Goal: Task Accomplishment & Management: Complete application form

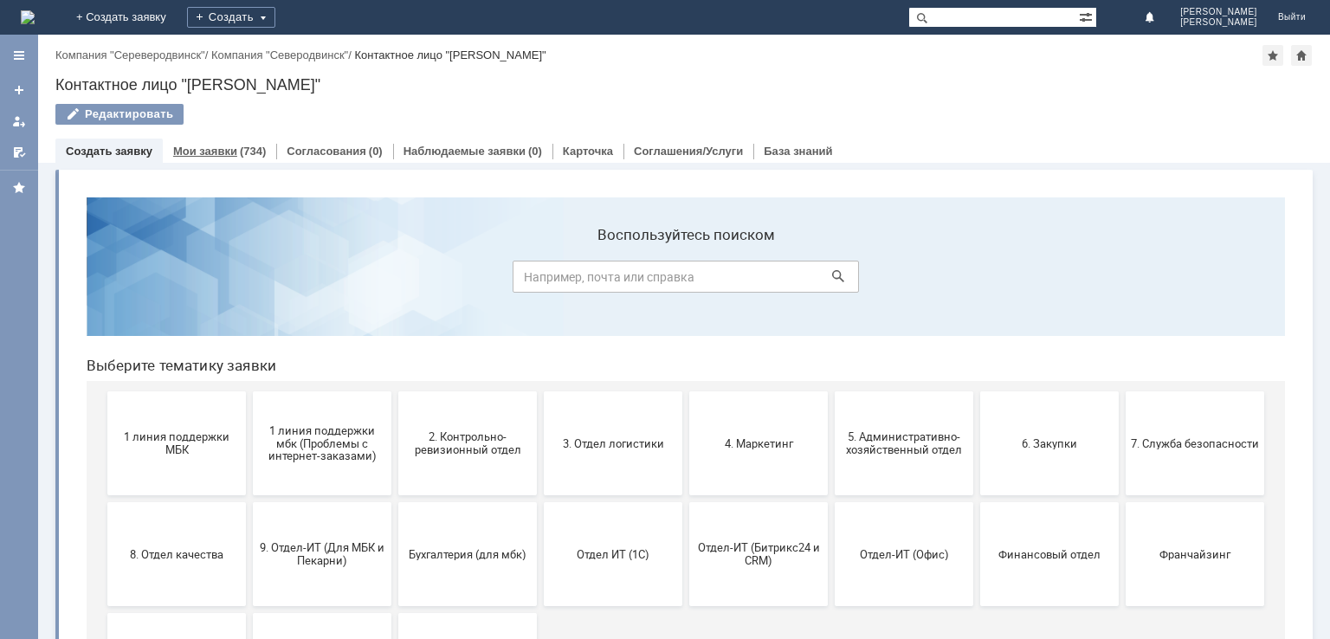
click at [211, 141] on div "Мои заявки (734)" at bounding box center [219, 151] width 113 height 25
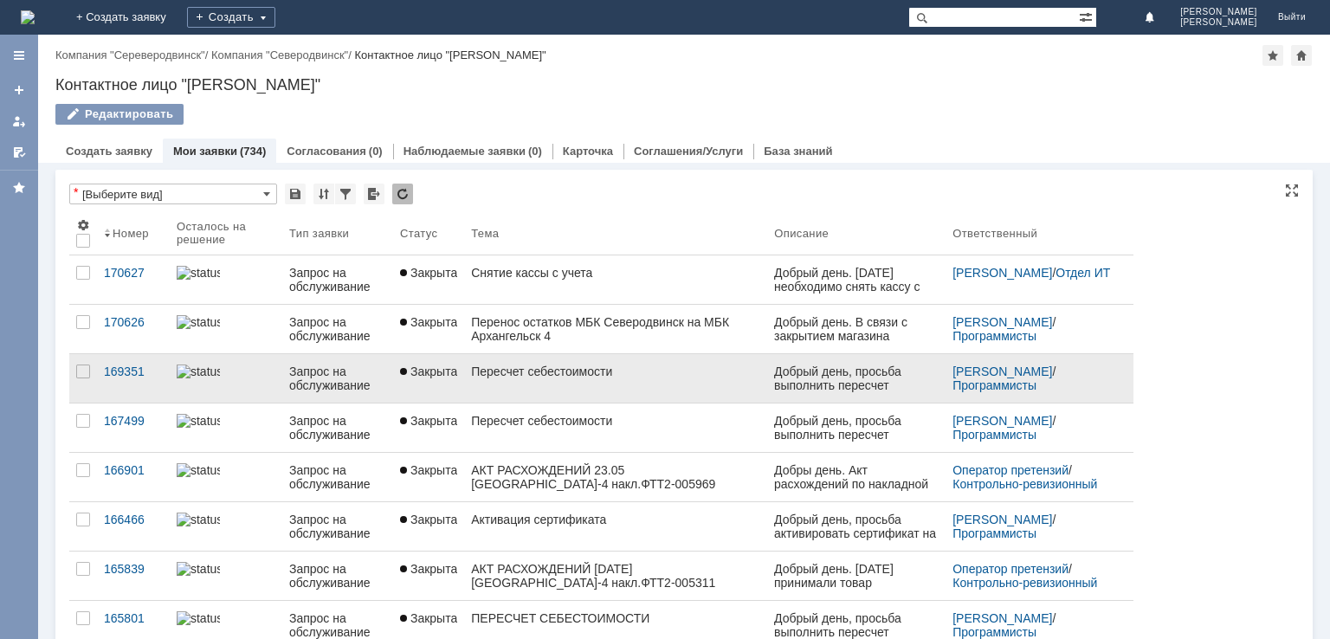
click at [520, 379] on link "Пересчет себестоимости" at bounding box center [615, 378] width 303 height 48
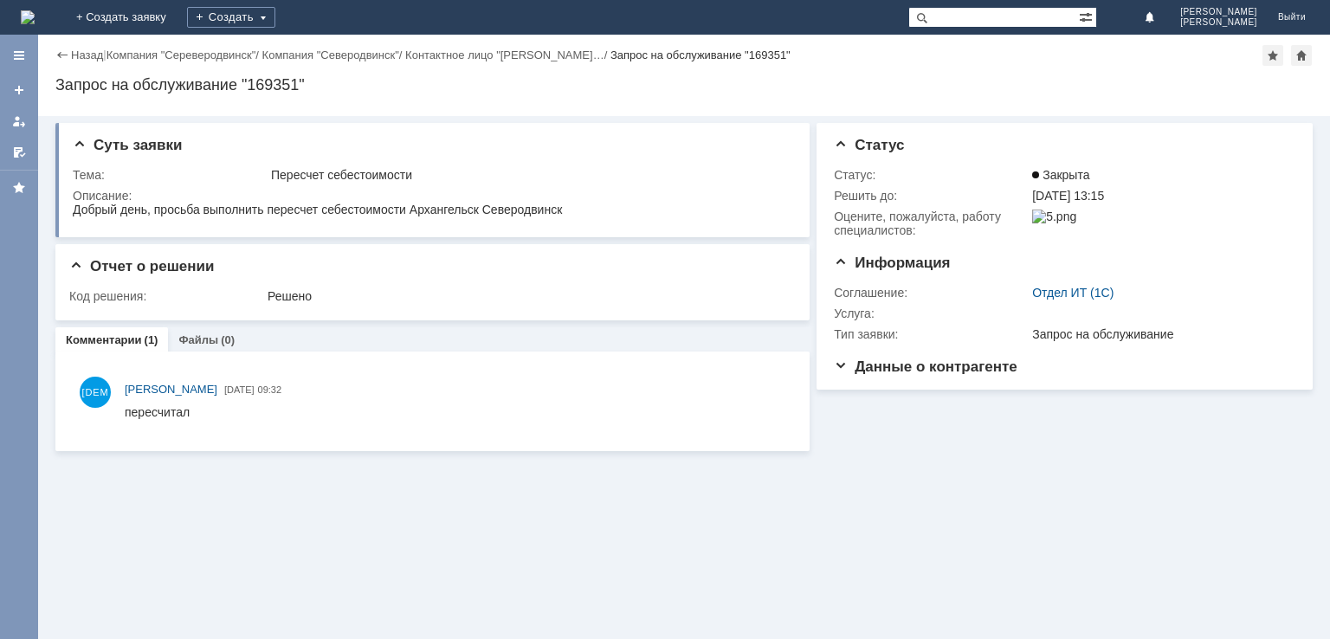
click at [69, 65] on div "Назад | Компания "Сереверодвинск" / Компания "Северодвинск" / Контактное лицо "…" at bounding box center [684, 55] width 1258 height 21
drag, startPoint x: 481, startPoint y: 181, endPoint x: 336, endPoint y: 479, distance: 331.2
click at [333, 482] on div "Суть заявки Тема: Пересчет себестоимости Описание: Отчет о решении Код решения:…" at bounding box center [684, 377] width 1292 height 523
click at [287, 299] on div "Решено" at bounding box center [527, 296] width 518 height 14
click at [281, 294] on div "Решено" at bounding box center [527, 296] width 518 height 14
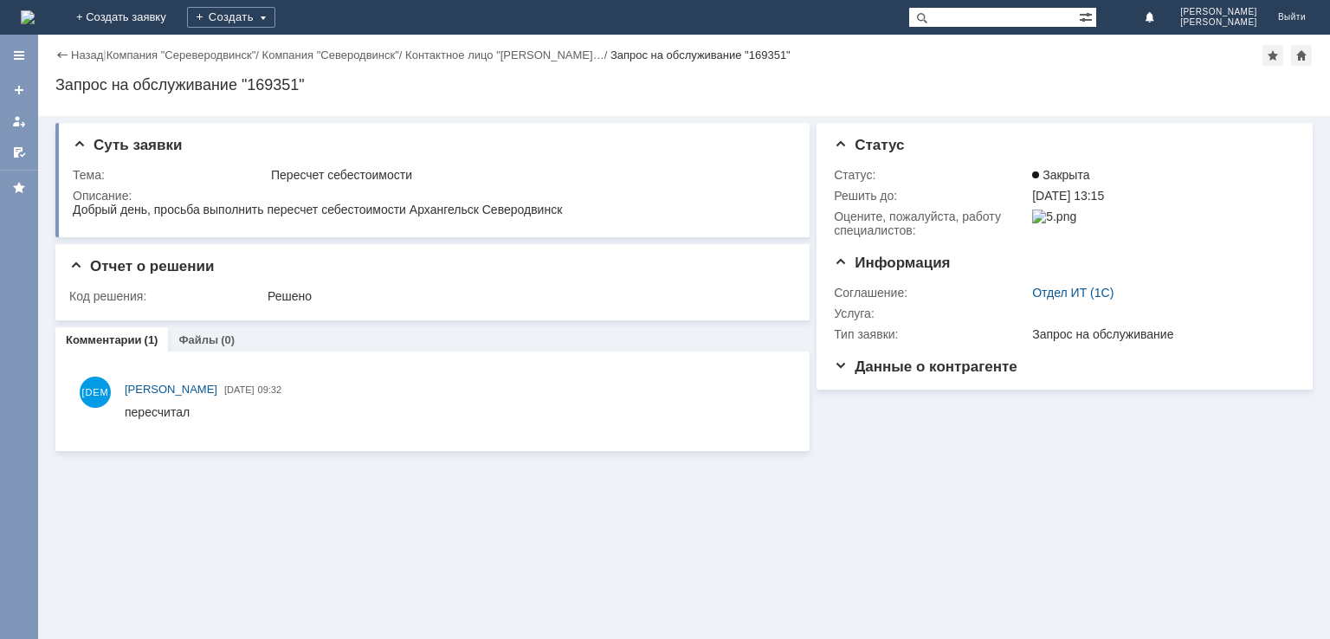
click at [70, 56] on div "Назад" at bounding box center [79, 54] width 48 height 13
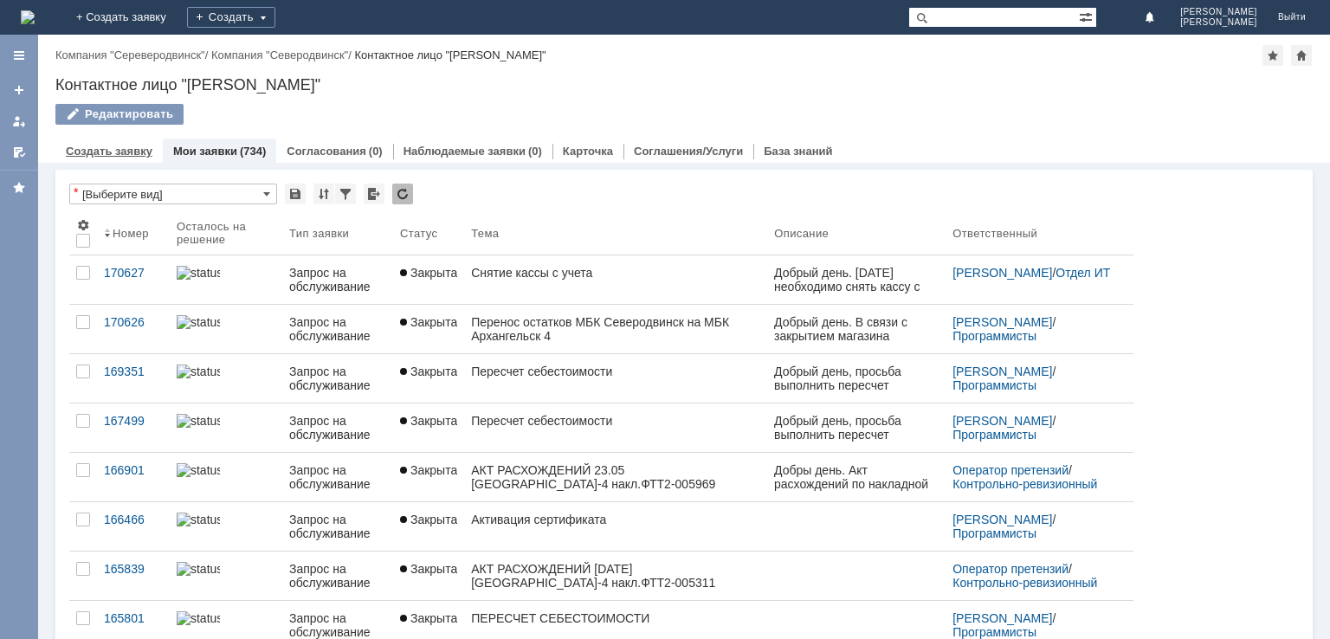
click at [115, 154] on link "Создать заявку" at bounding box center [109, 151] width 87 height 13
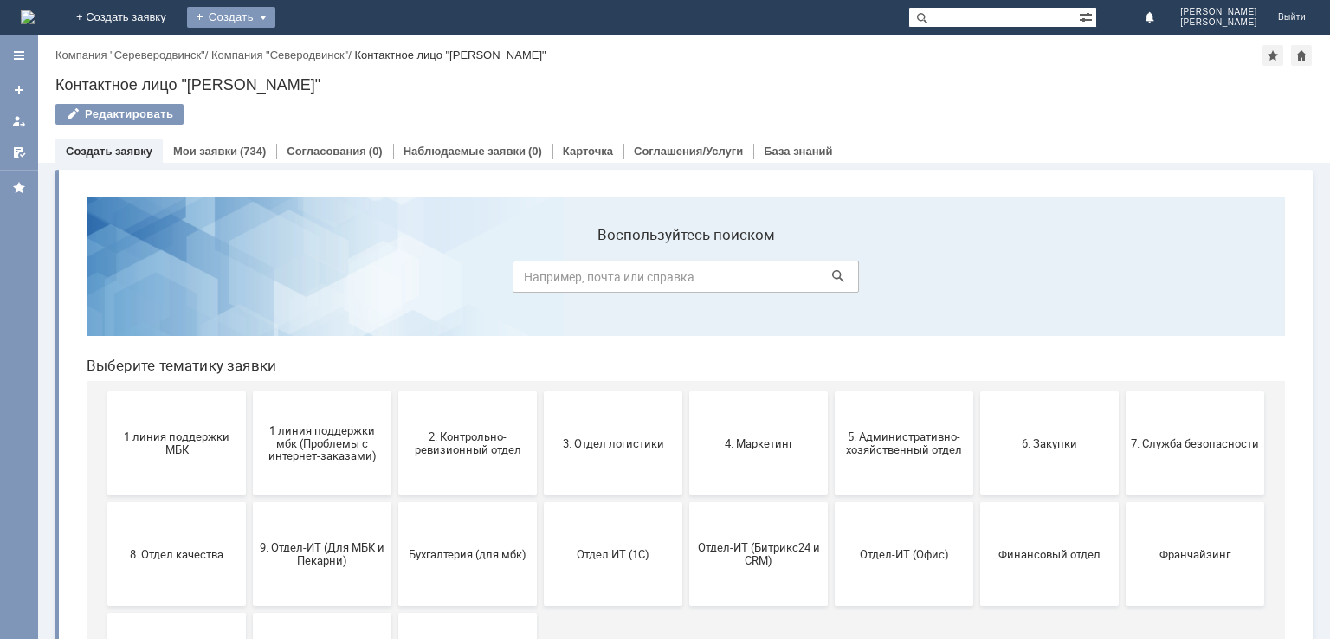
click at [275, 14] on div "Создать" at bounding box center [231, 17] width 88 height 21
click at [322, 55] on link "Заявка" at bounding box center [257, 52] width 132 height 21
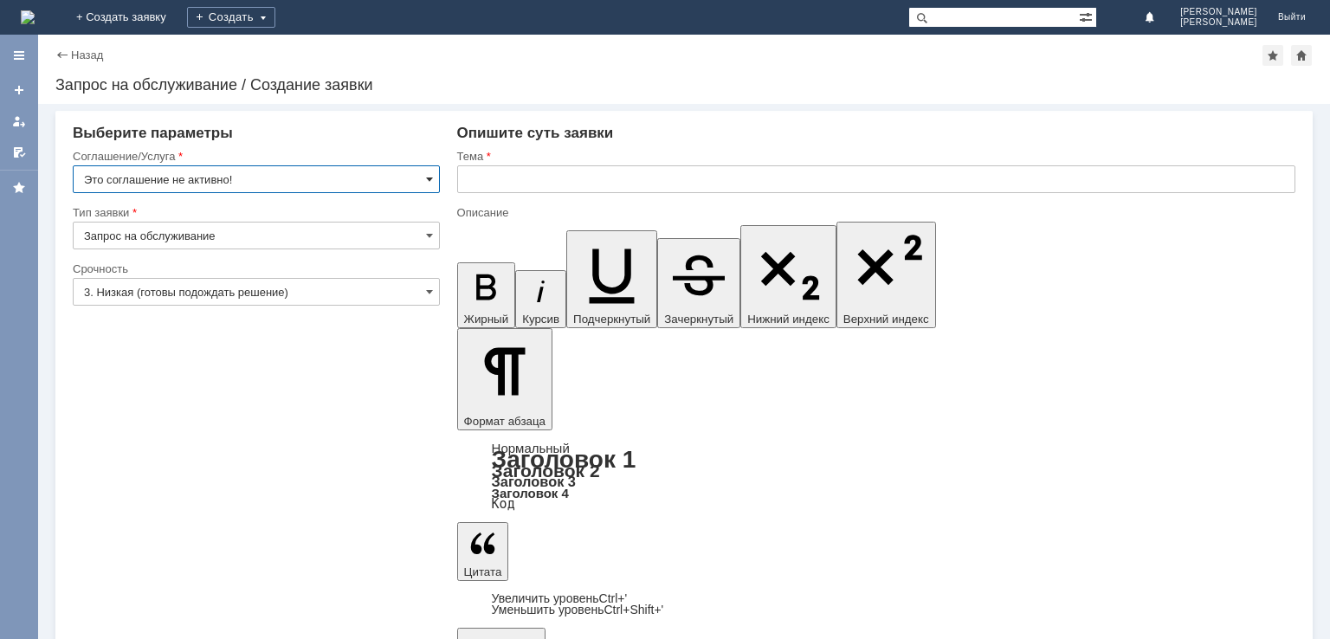
click at [432, 178] on span at bounding box center [429, 179] width 7 height 14
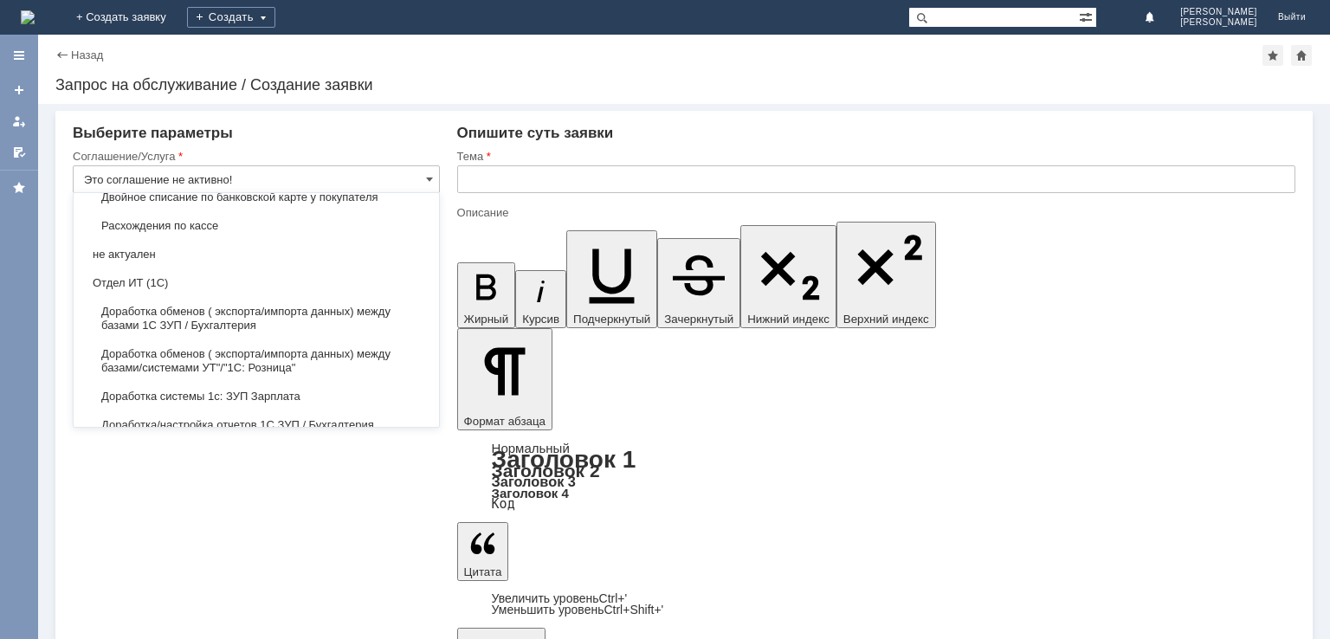
scroll to position [2138, 0]
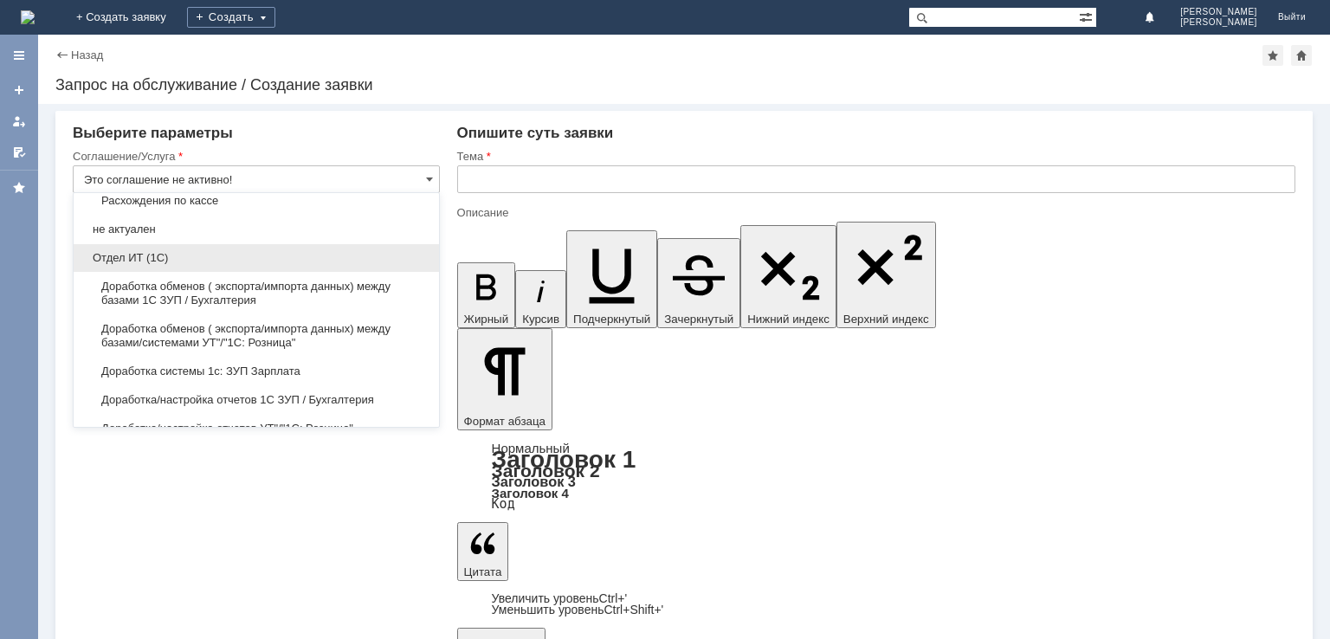
click at [202, 251] on span "Отдел ИТ (1С)" at bounding box center [256, 258] width 345 height 14
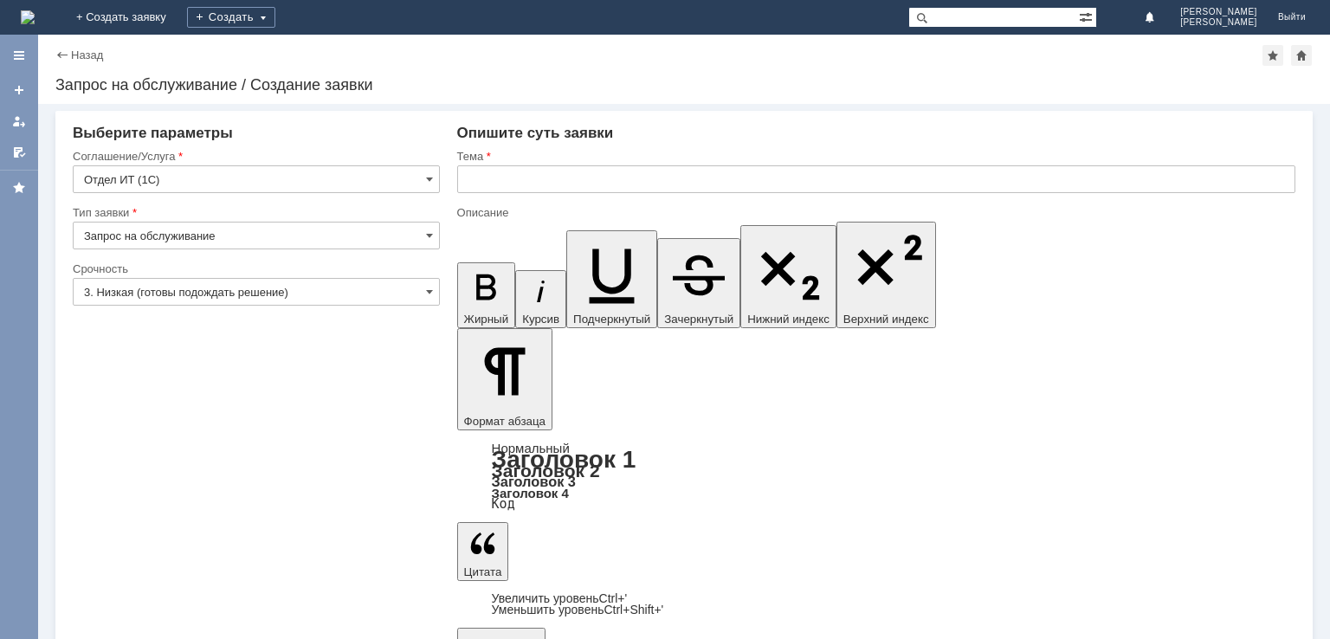
type input "Отдел ИТ (1С)"
click at [424, 295] on input "3. Низкая (готовы подождать решение)" at bounding box center [256, 292] width 367 height 28
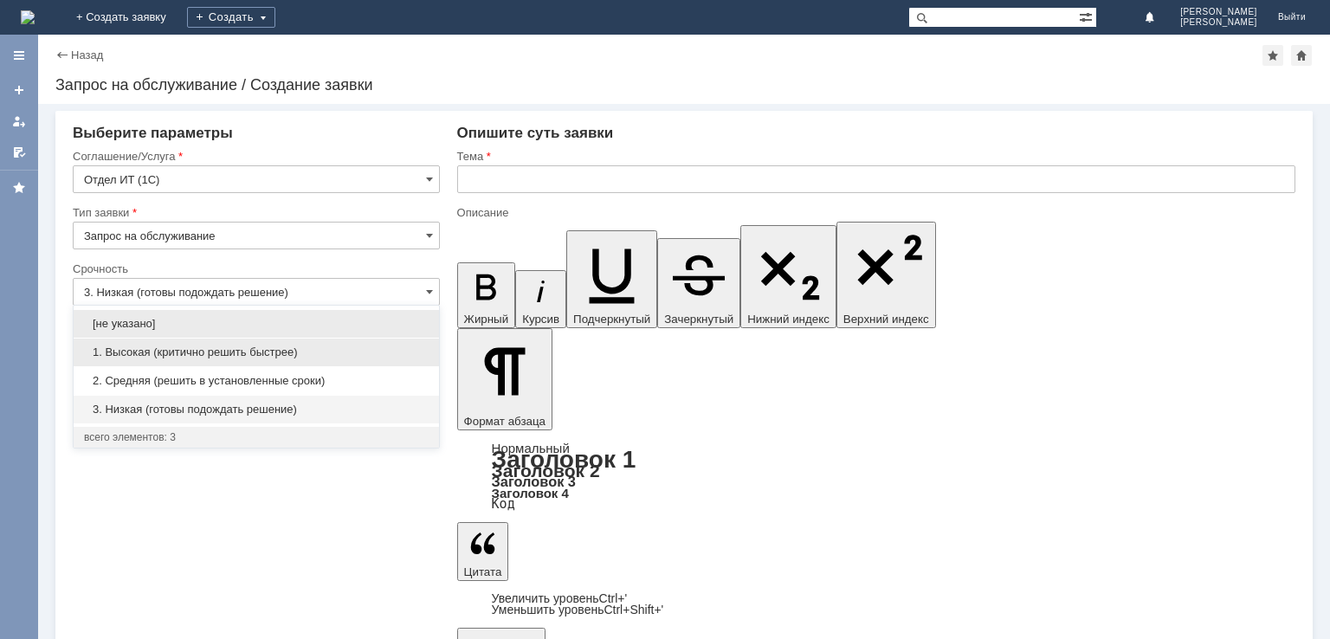
click at [284, 358] on span "1. Высокая (критично решить быстрее)" at bounding box center [256, 353] width 345 height 14
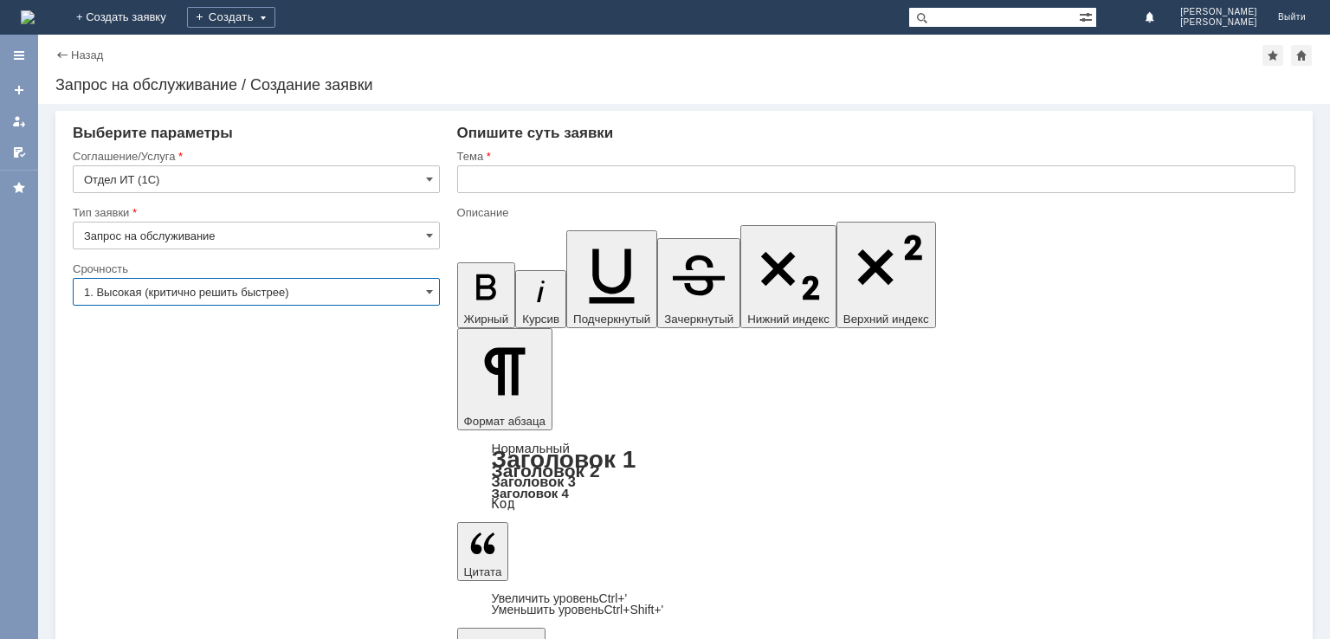
type input "1. Высокая (критично решить быстрее)"
click at [495, 179] on input "text" at bounding box center [876, 179] width 838 height 28
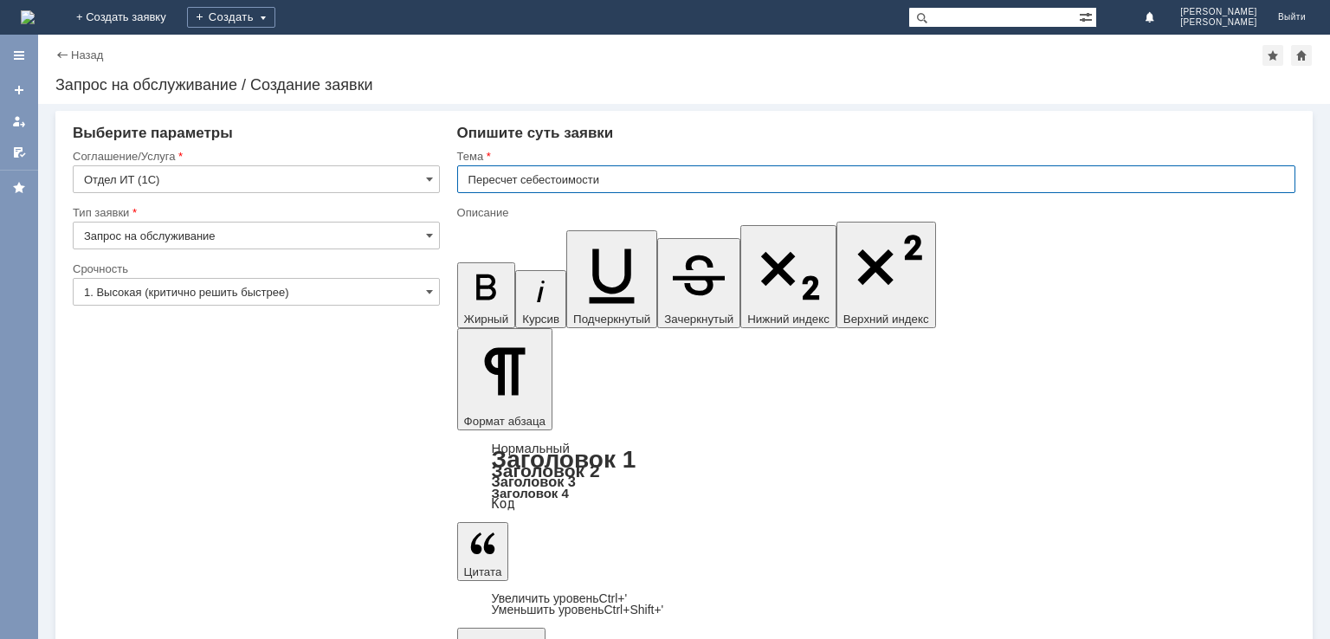
type input "Пересчет себестоимости"
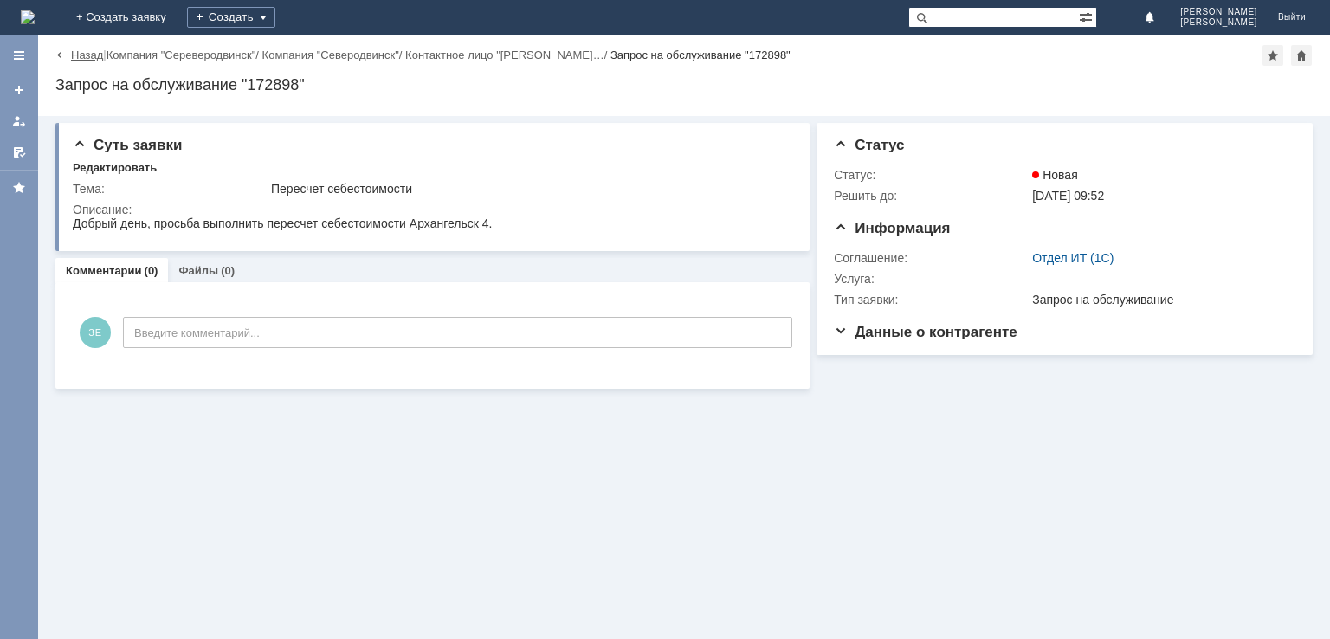
click at [79, 56] on link "Назад" at bounding box center [87, 54] width 32 height 13
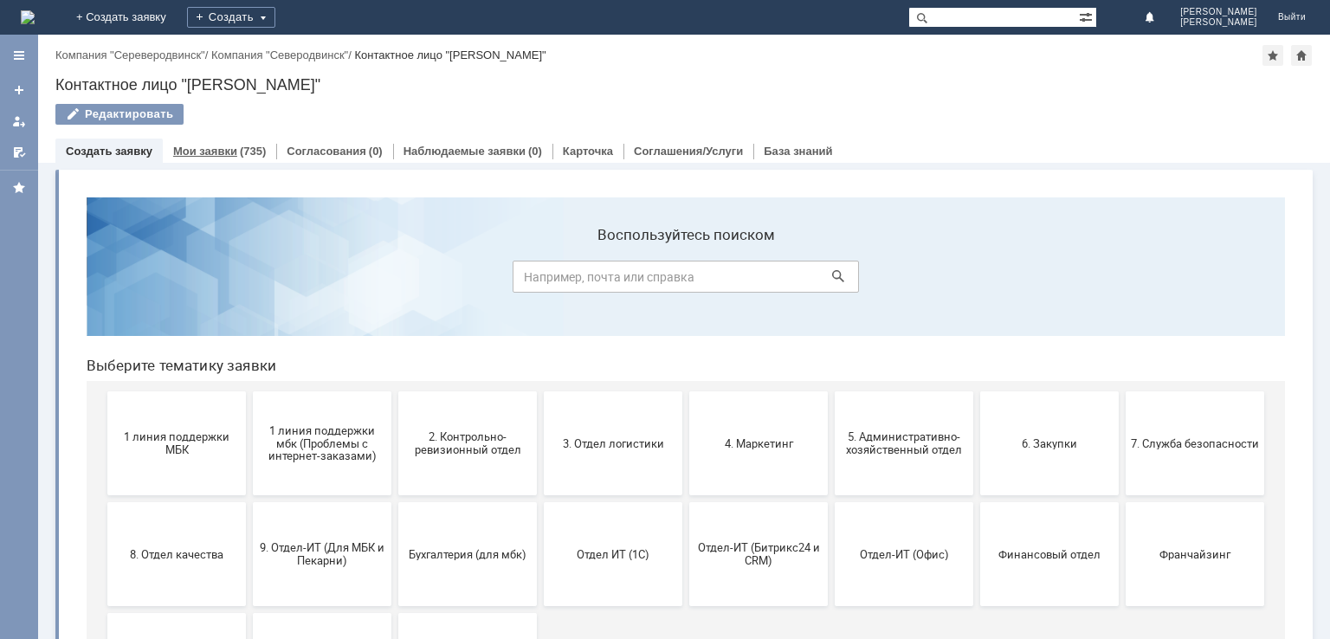
click at [233, 153] on div "Мои заявки (735)" at bounding box center [219, 150] width 93 height 11
